Goal: Information Seeking & Learning: Understand process/instructions

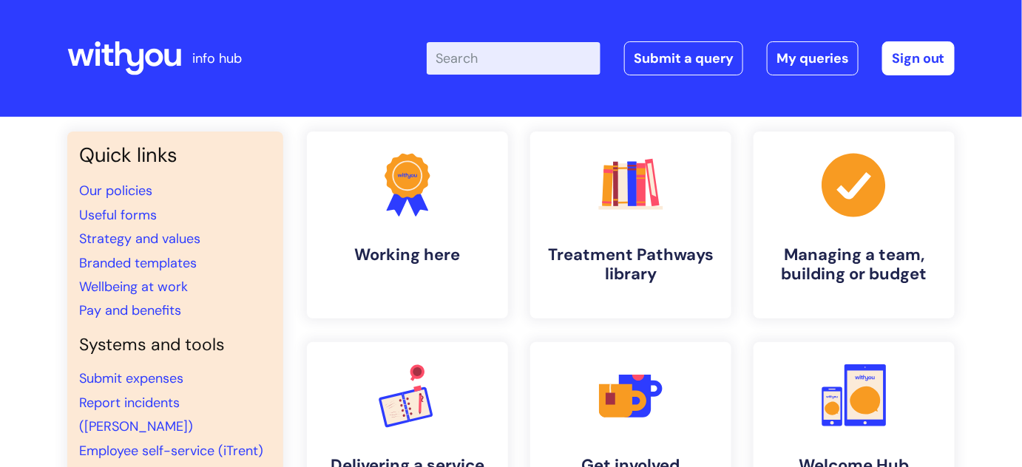
click at [514, 61] on input "Enter your search term here..." at bounding box center [514, 58] width 174 height 33
type input "booking"
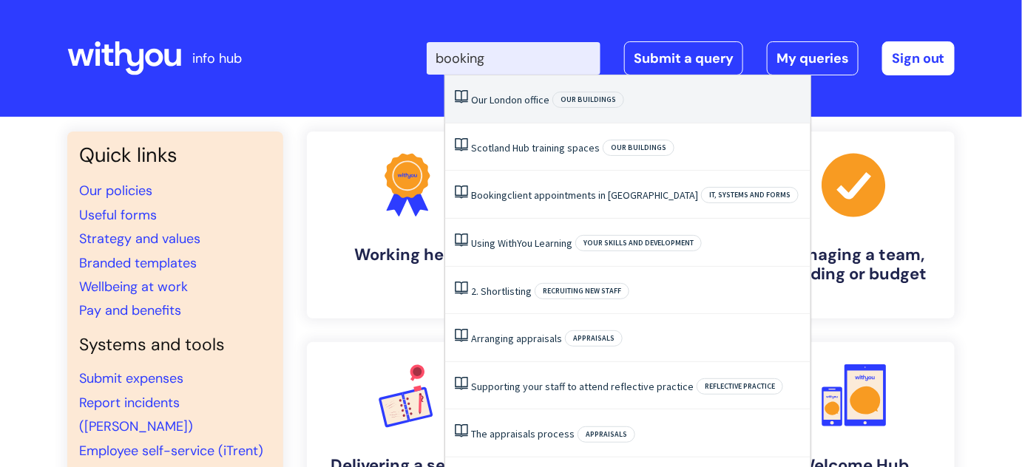
click at [603, 109] on li "Our London office Our buildings" at bounding box center [627, 99] width 365 height 48
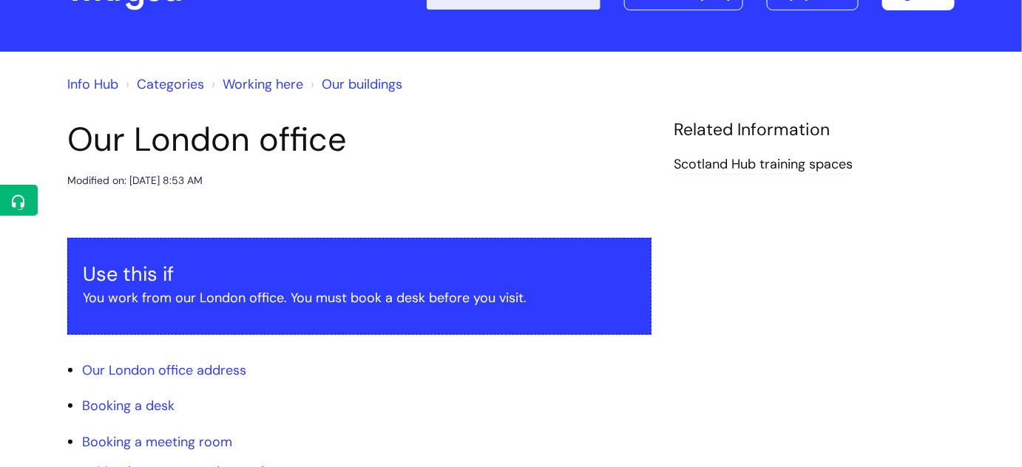
scroll to position [268, 0]
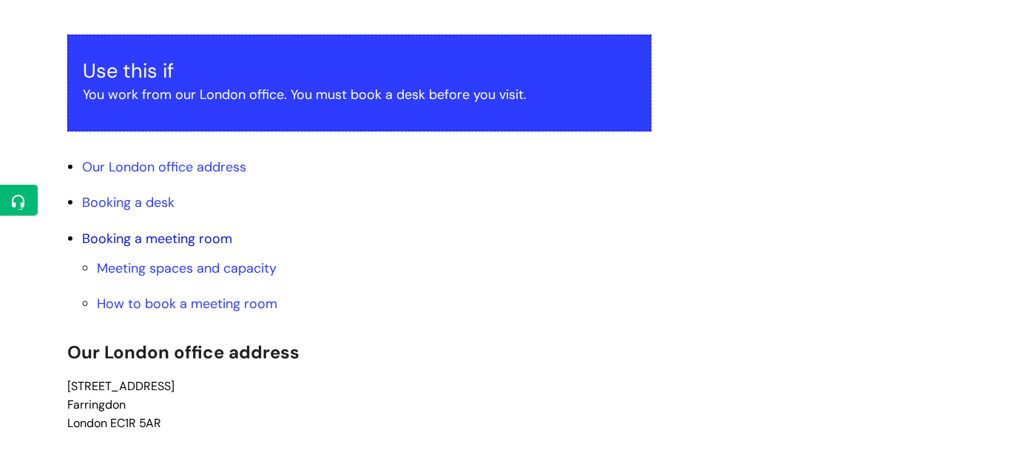
click at [210, 244] on link "Booking a meeting room" at bounding box center [157, 239] width 150 height 18
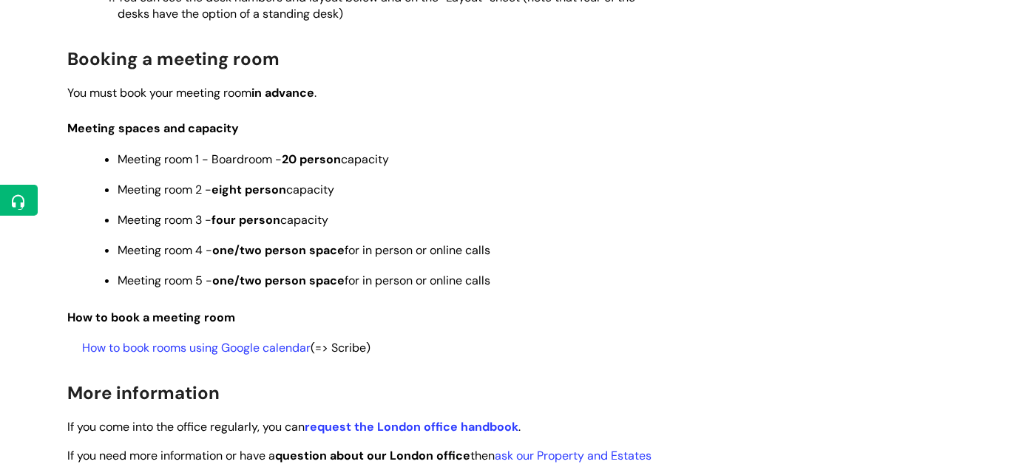
scroll to position [1512, 0]
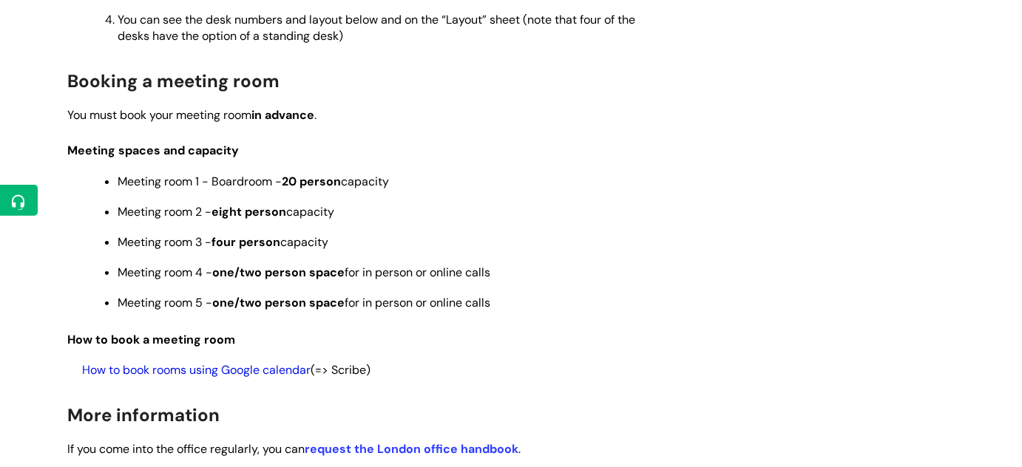
click at [289, 376] on link "How to book rooms using Google calendar" at bounding box center [196, 370] width 228 height 16
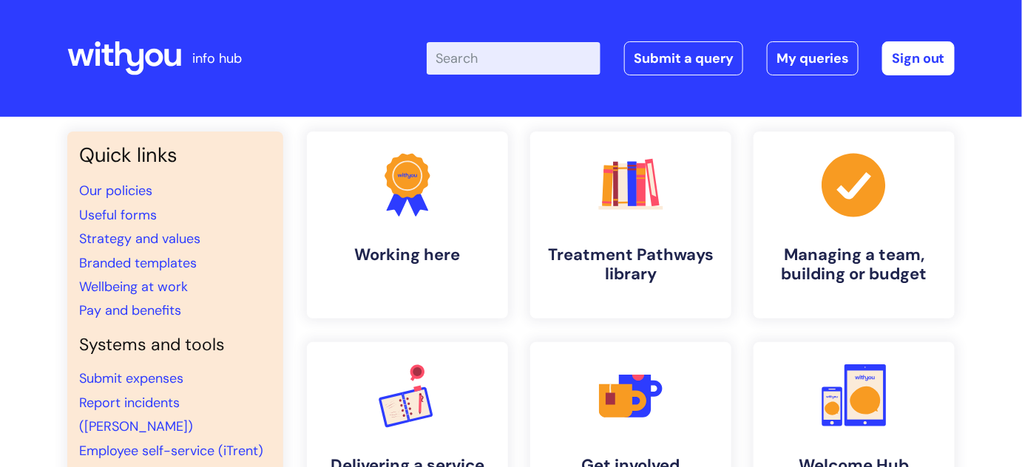
click at [494, 65] on input "Enter your search term here..." at bounding box center [514, 58] width 174 height 33
type input "london"
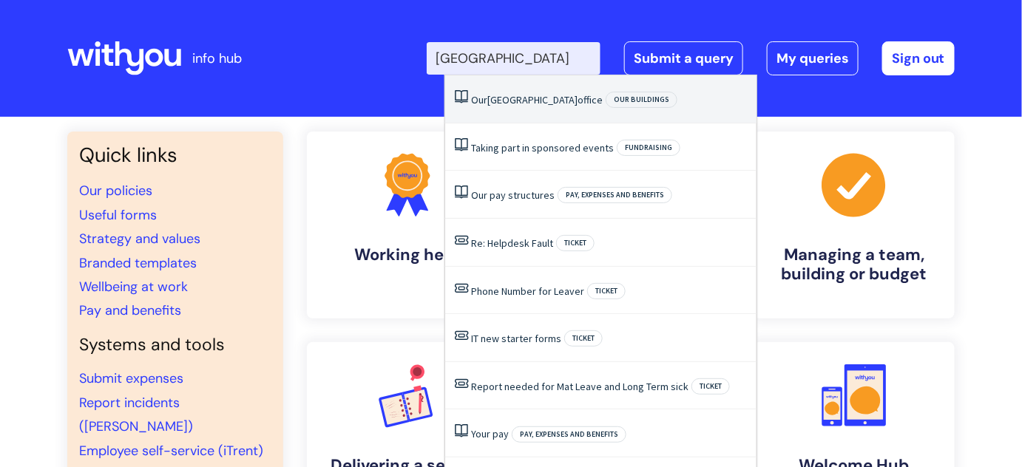
click at [535, 98] on link "Our London office" at bounding box center [537, 99] width 132 height 13
